Goal: Information Seeking & Learning: Learn about a topic

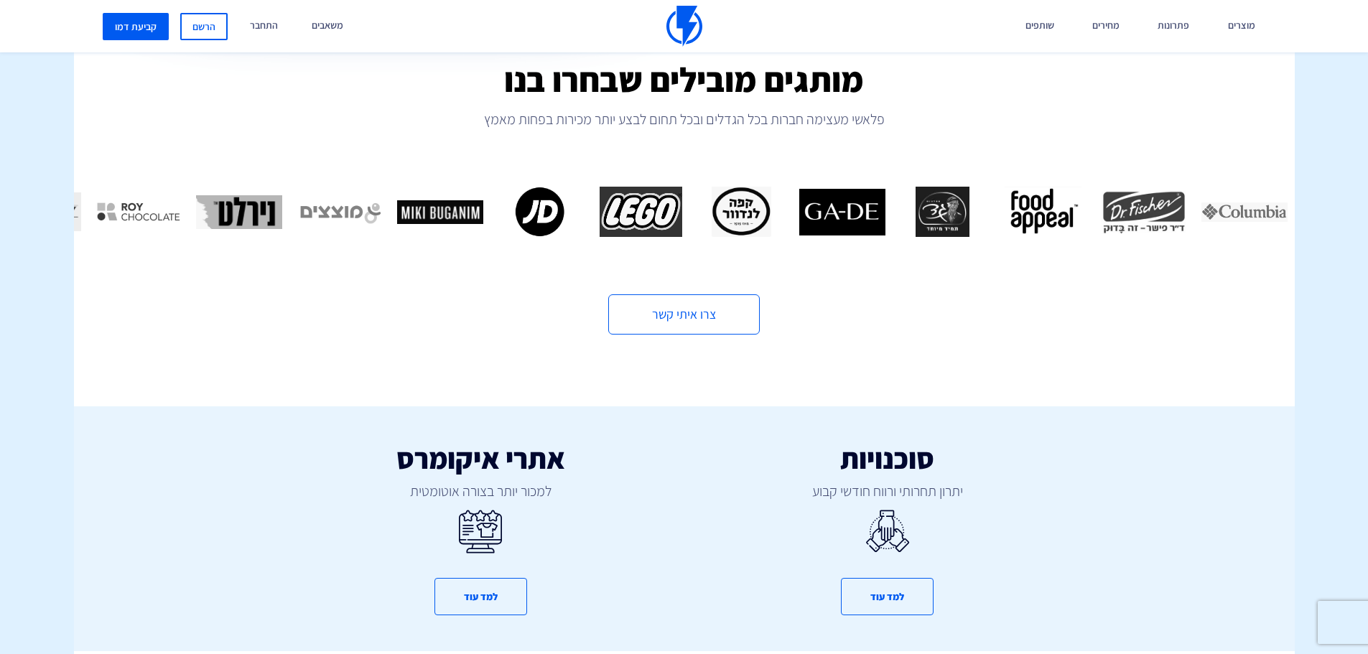
scroll to position [554, 0]
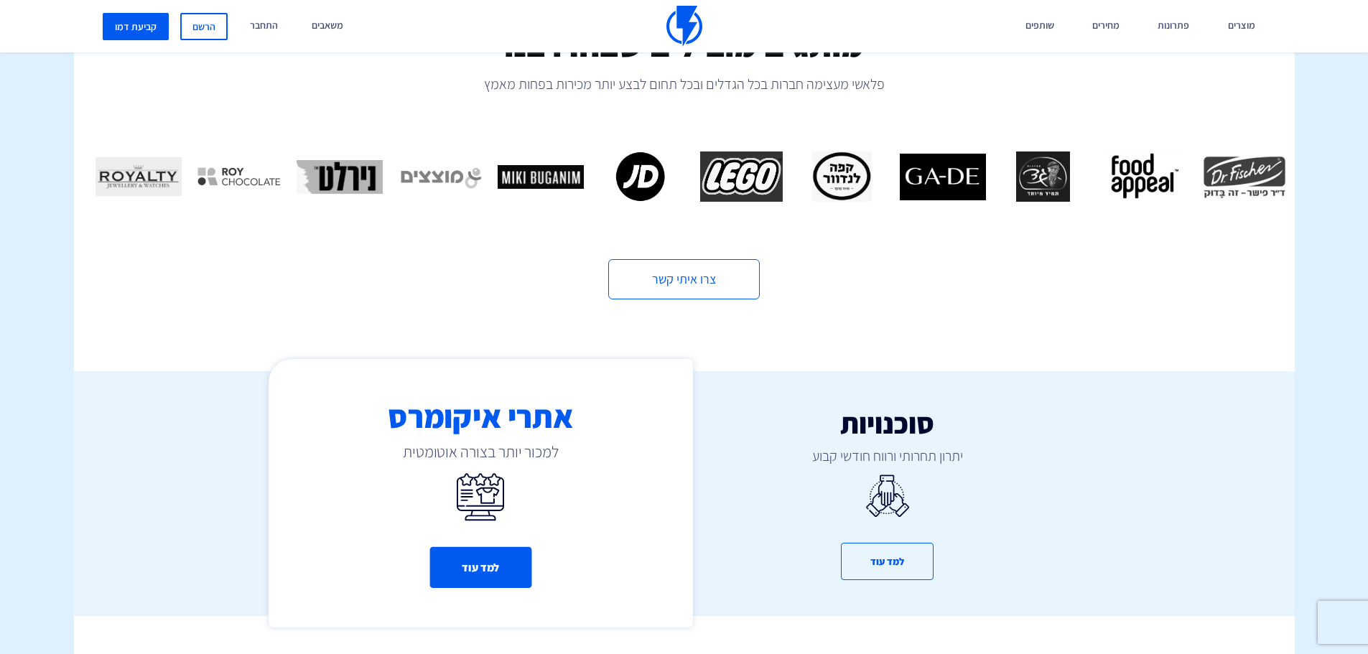
click at [488, 551] on button "למד עוד" at bounding box center [481, 567] width 102 height 41
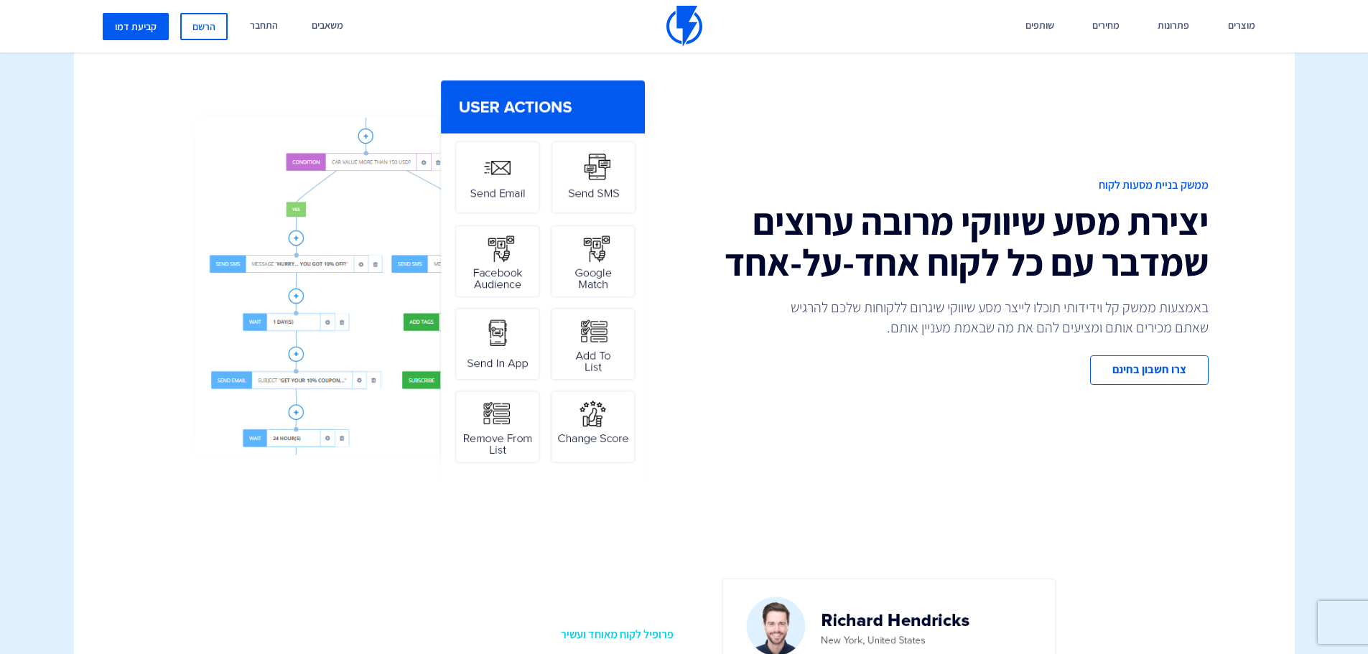
scroll to position [544, 0]
